Goal: Find contact information: Find contact information

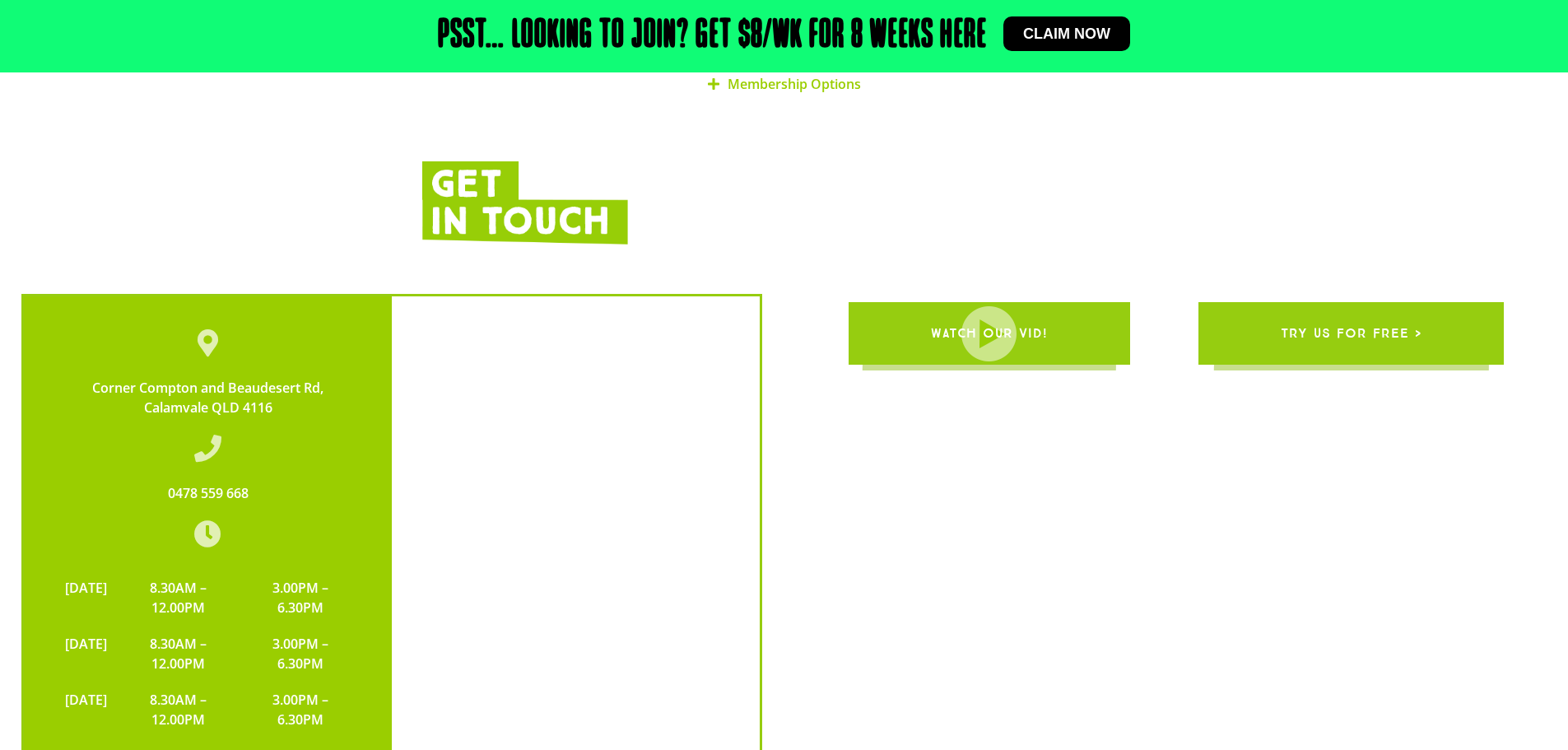
scroll to position [3949, 0]
